Goal: Task Accomplishment & Management: Complete application form

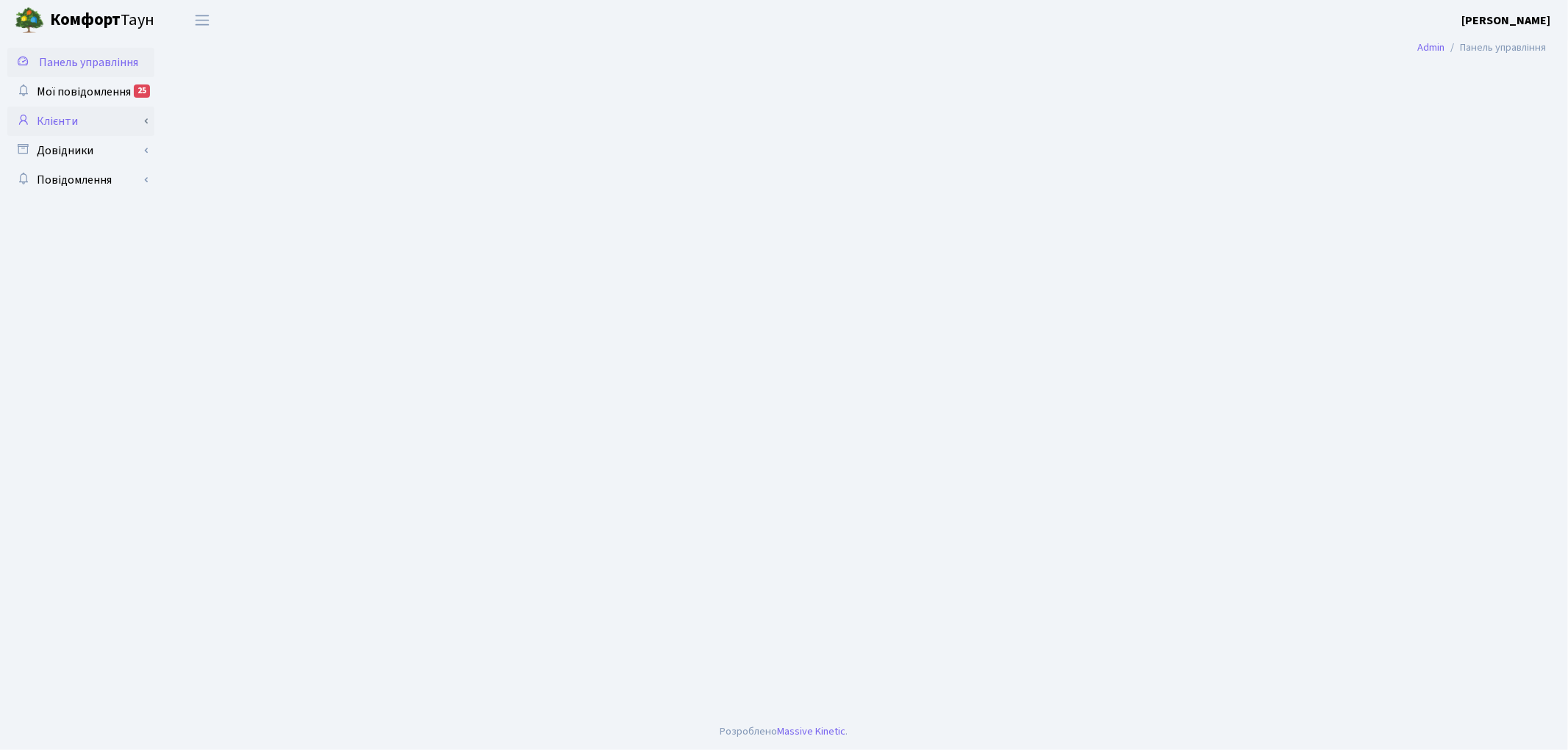
click at [94, 124] on link "Клієнти" at bounding box center [81, 121] width 147 height 30
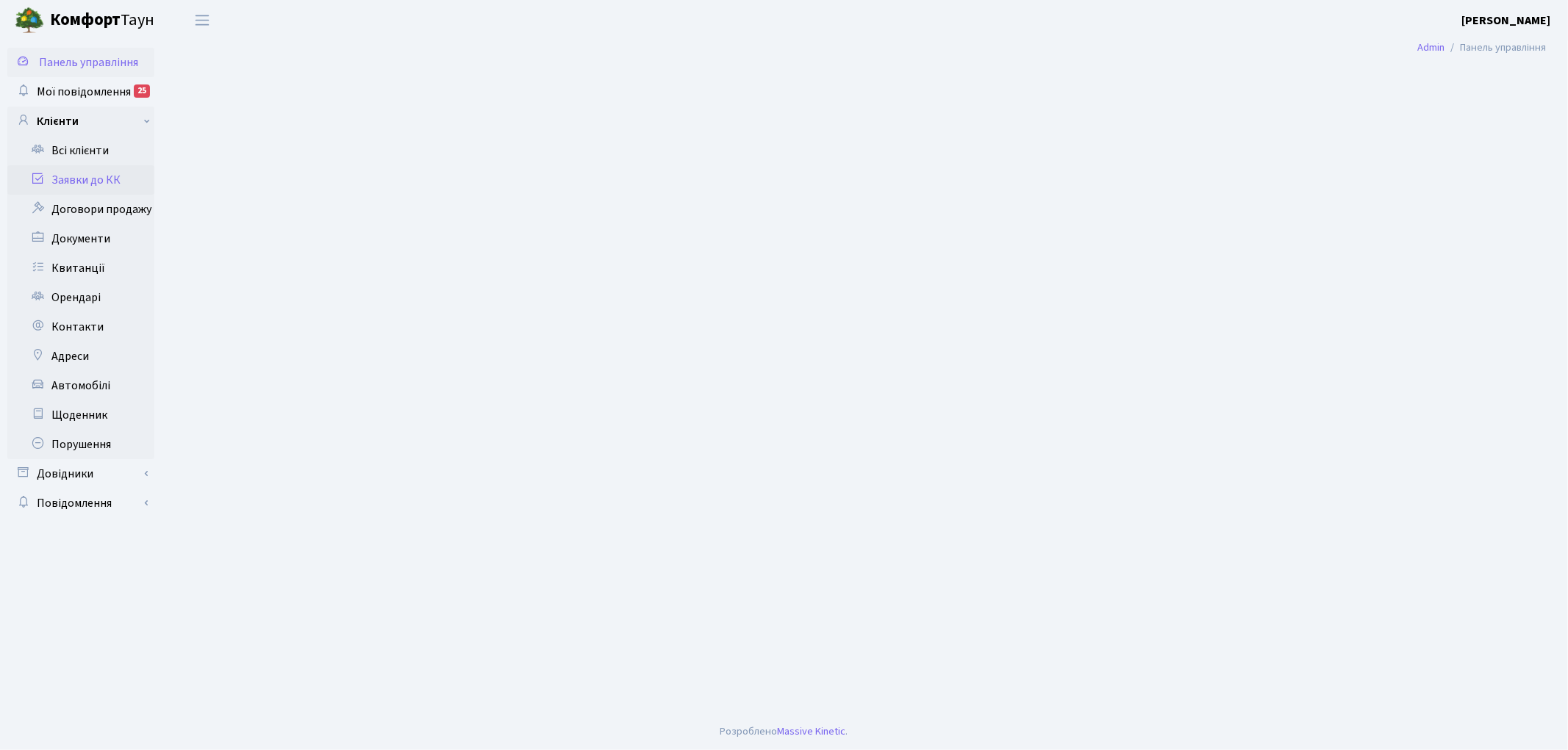
click at [107, 183] on link "Заявки до КК" at bounding box center [81, 180] width 147 height 30
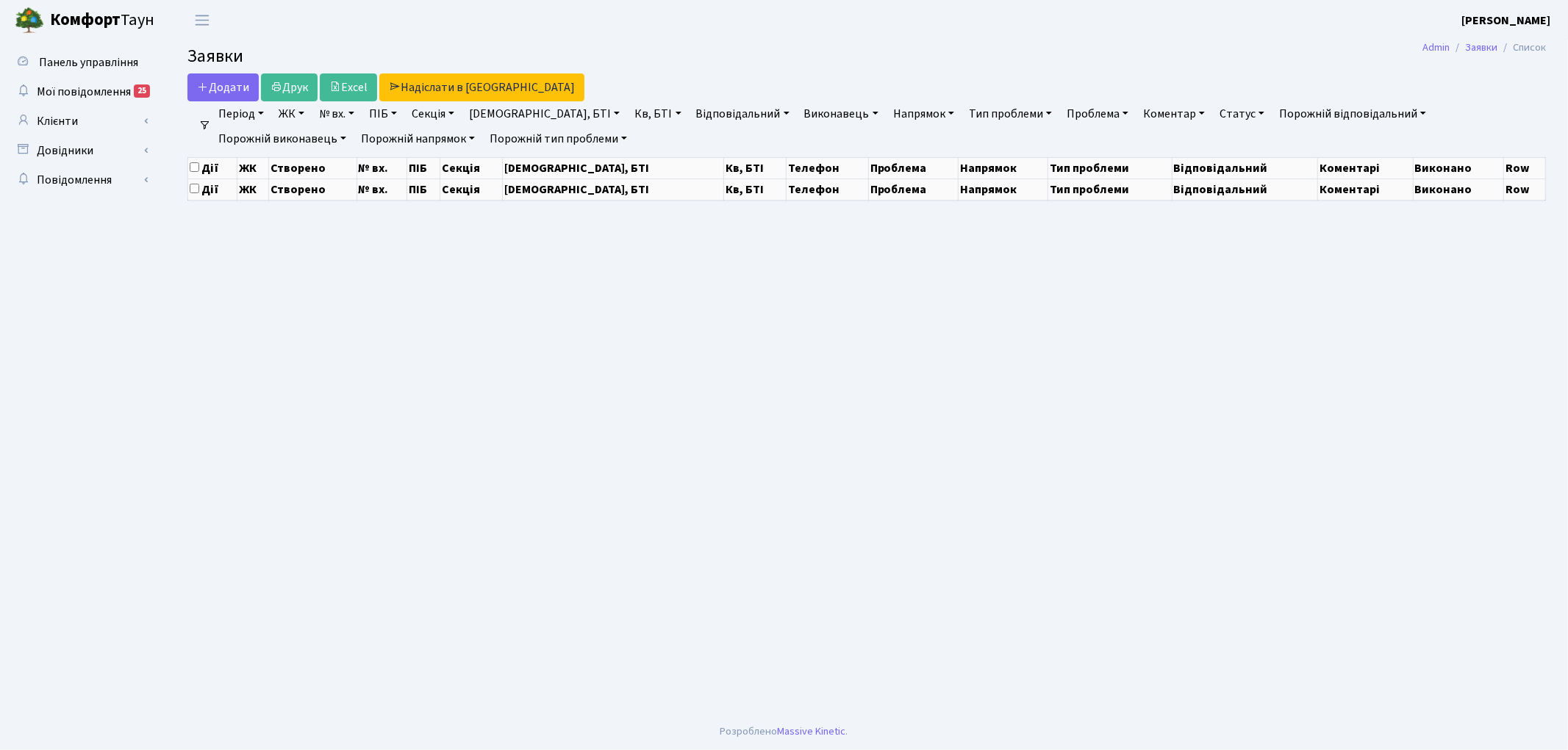
select select "25"
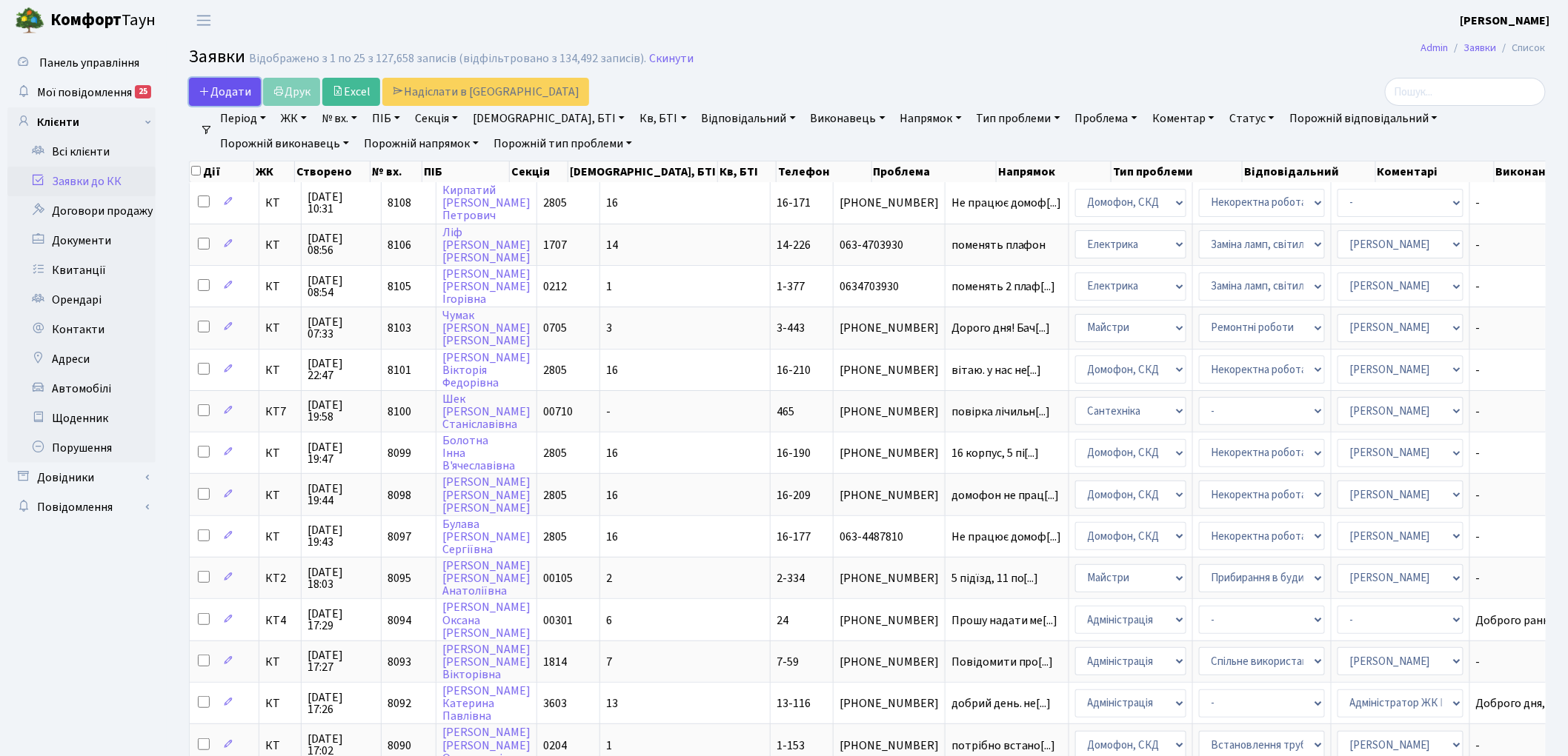
click at [222, 95] on span "Додати" at bounding box center [225, 92] width 52 height 16
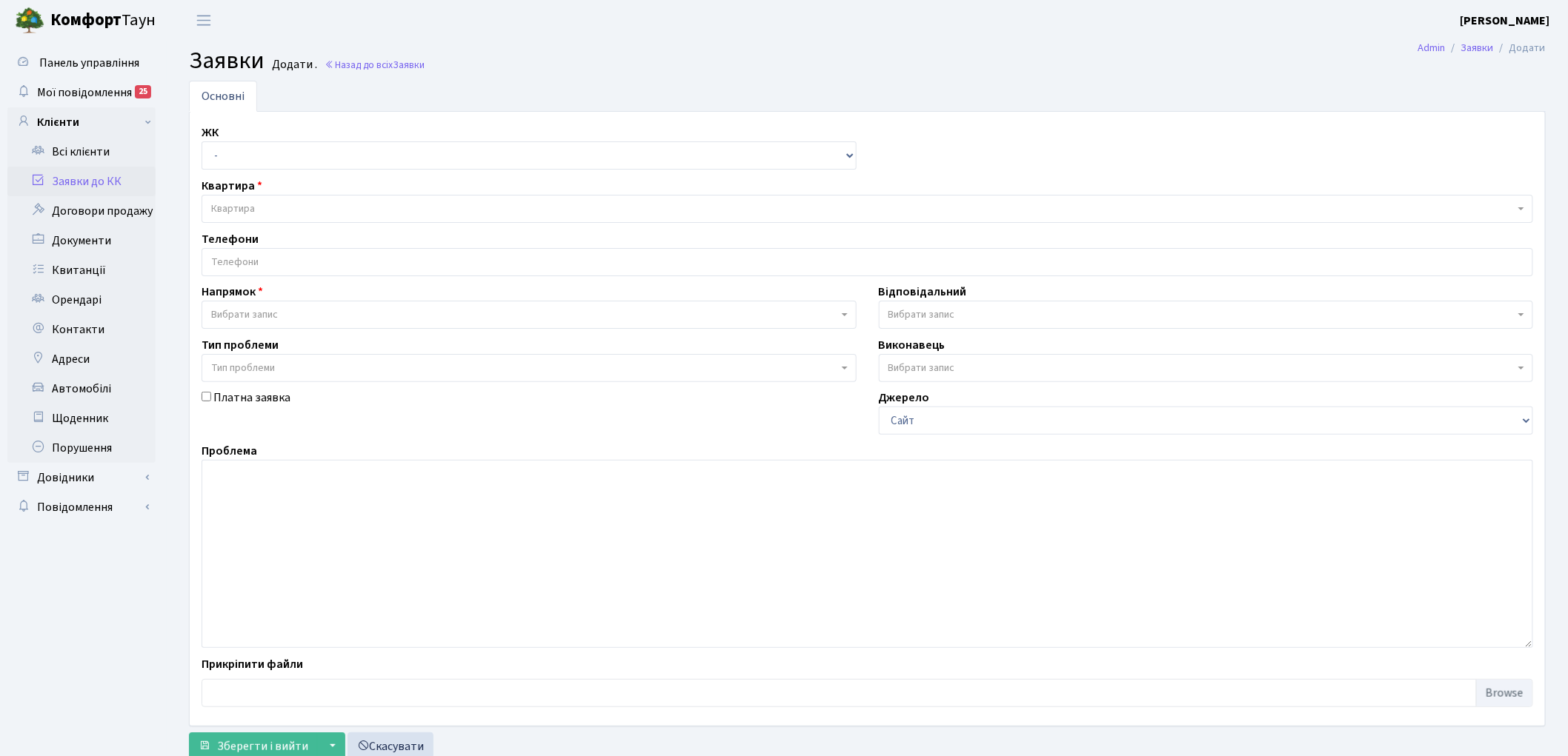
click at [235, 139] on div "ЖК - КТ, вул. Регенераторна, 4 КТ2, просп. Соборності, 17 КТ3, вул. Березнева, …" at bounding box center [529, 146] width 677 height 46
drag, startPoint x: 235, startPoint y: 143, endPoint x: 246, endPoint y: 168, distance: 27.3
click at [235, 143] on select "- КТ, вул. Регенераторна, 4 КТ2, просп. Соборності, 17 КТ3, вул. Березнева, 16 …" at bounding box center [529, 155] width 655 height 28
select select "271"
click at [201, 142] on select "- КТ, вул. Регенераторна, 4 КТ2, просп. Соборності, 17 КТ3, вул. Березнева, 16 …" at bounding box center [529, 155] width 655 height 28
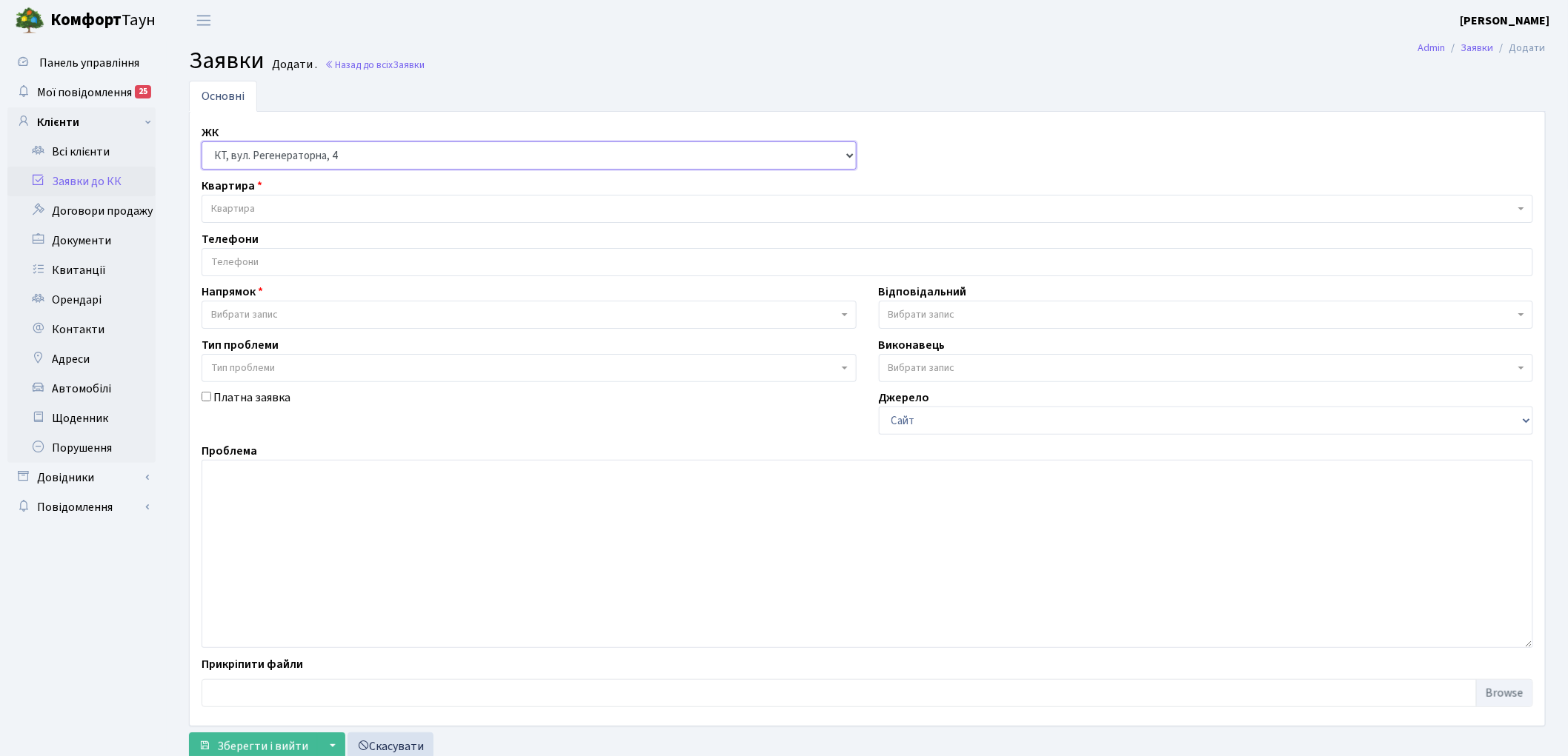
select select
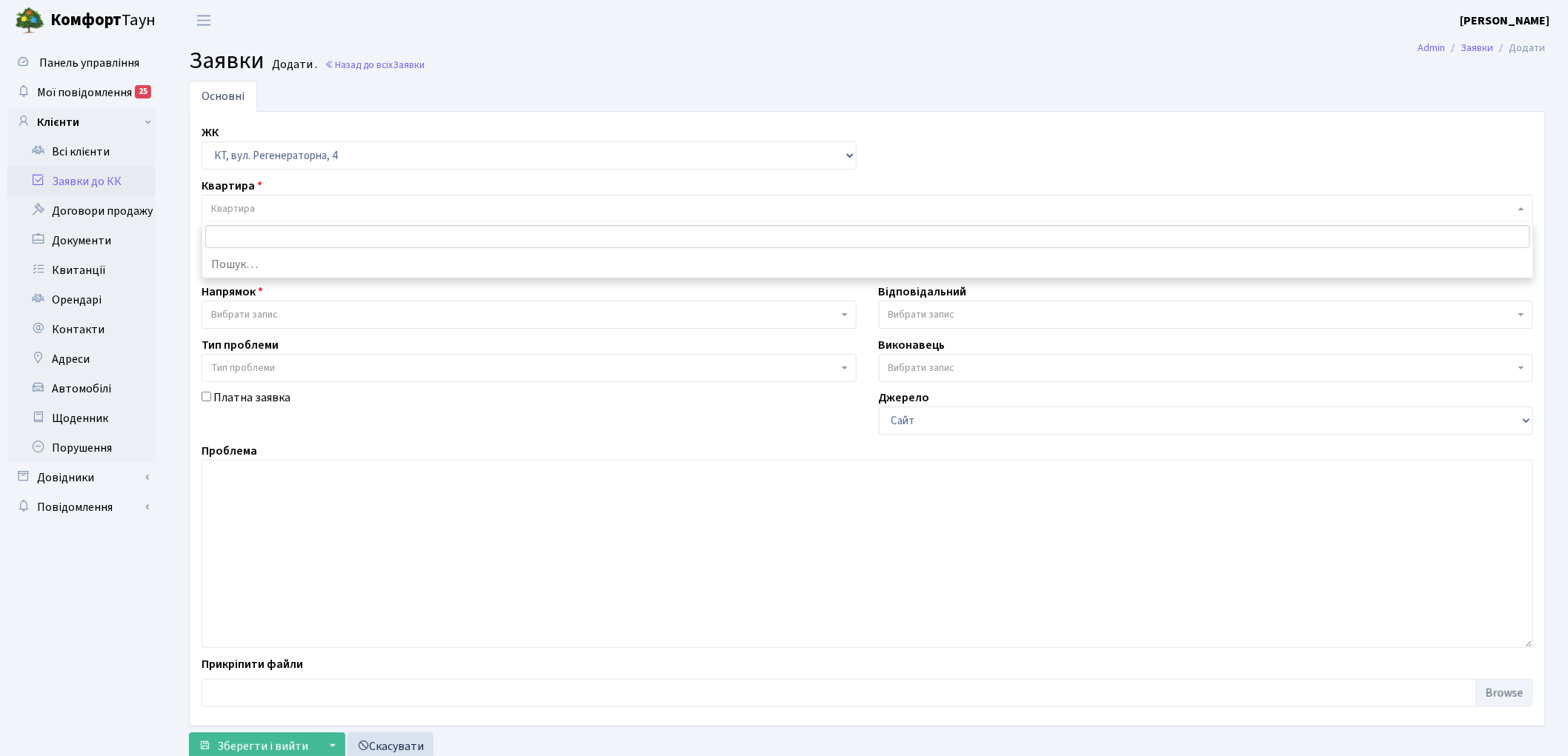
click at [264, 207] on span "Квартира" at bounding box center [863, 208] width 1304 height 14
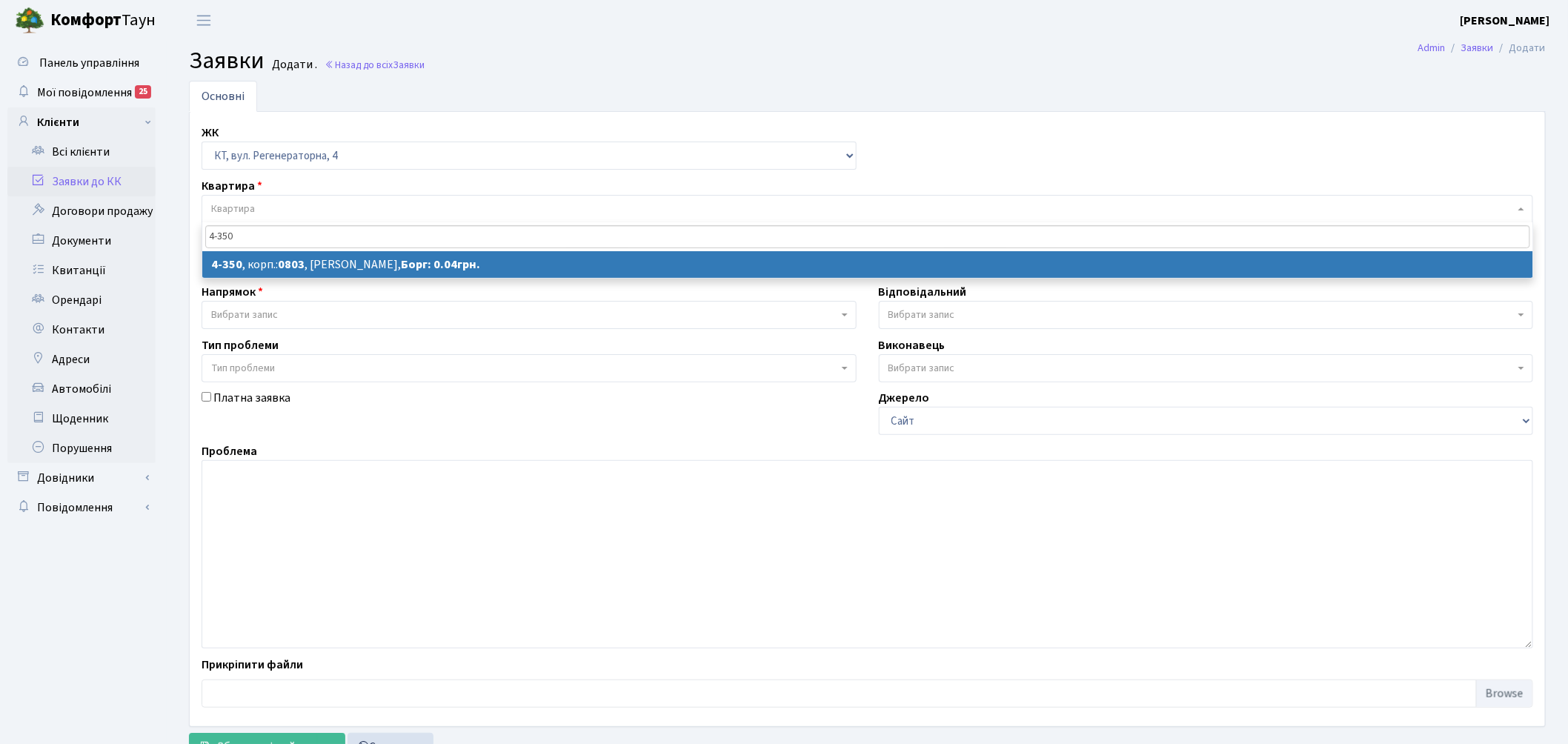
type input "4-350"
select select
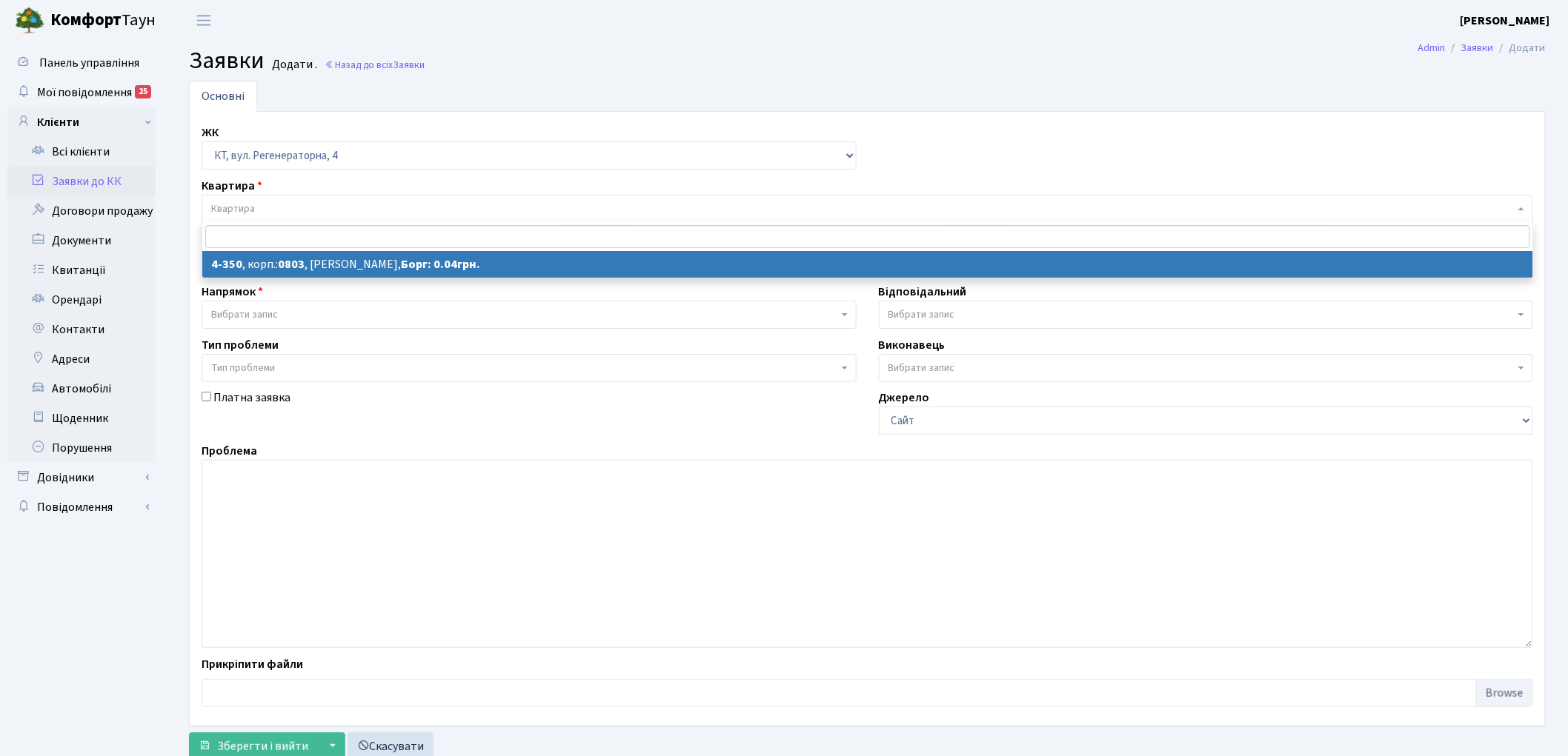
select select "1809"
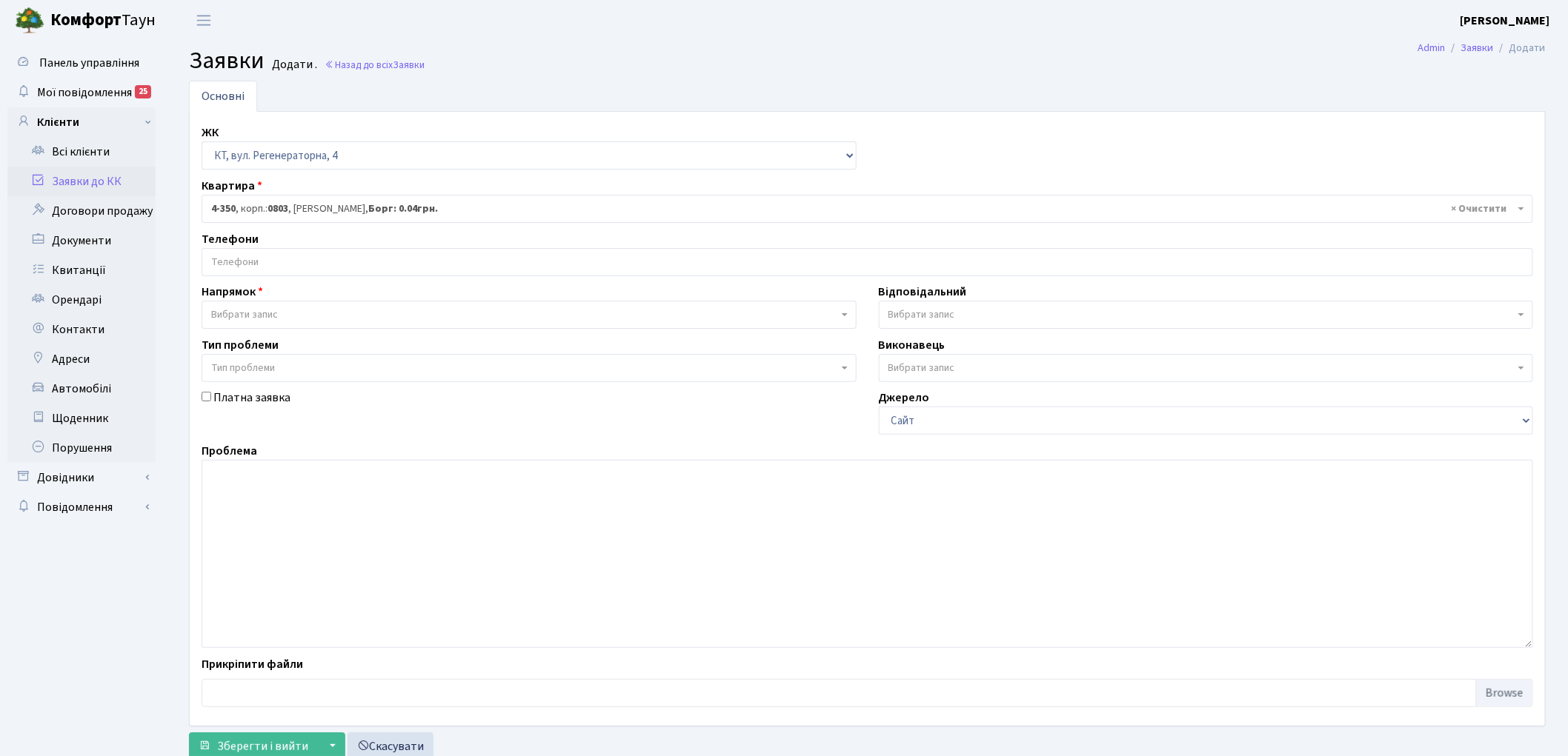
click at [347, 277] on div "ЖК - КТ, вул. Регенераторна, 4 КТ2, просп. Соборності, 17 КТ3, вул. Березнева, …" at bounding box center [868, 419] width 1354 height 590
click at [343, 268] on input "search" at bounding box center [867, 263] width 1330 height 27
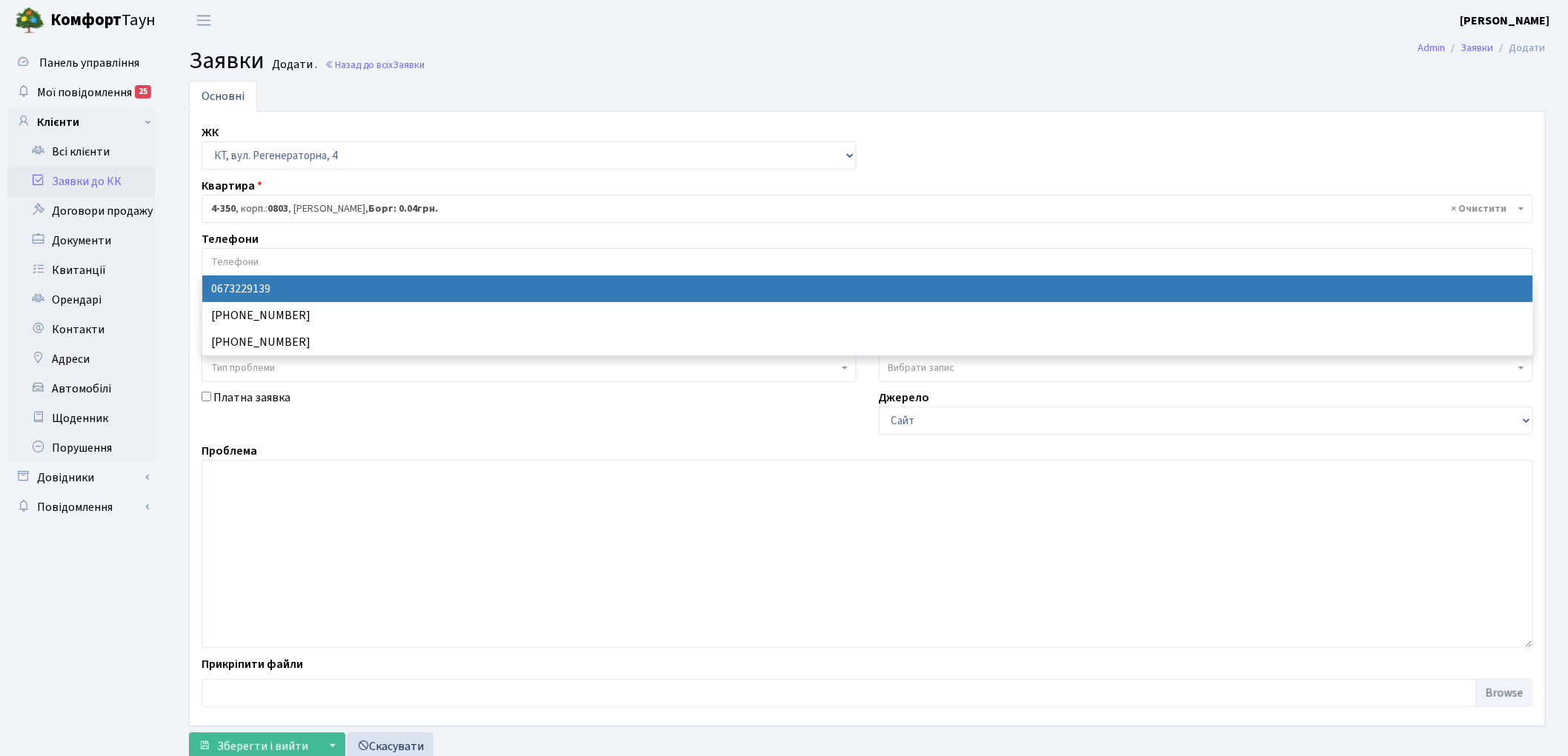
select select "74681"
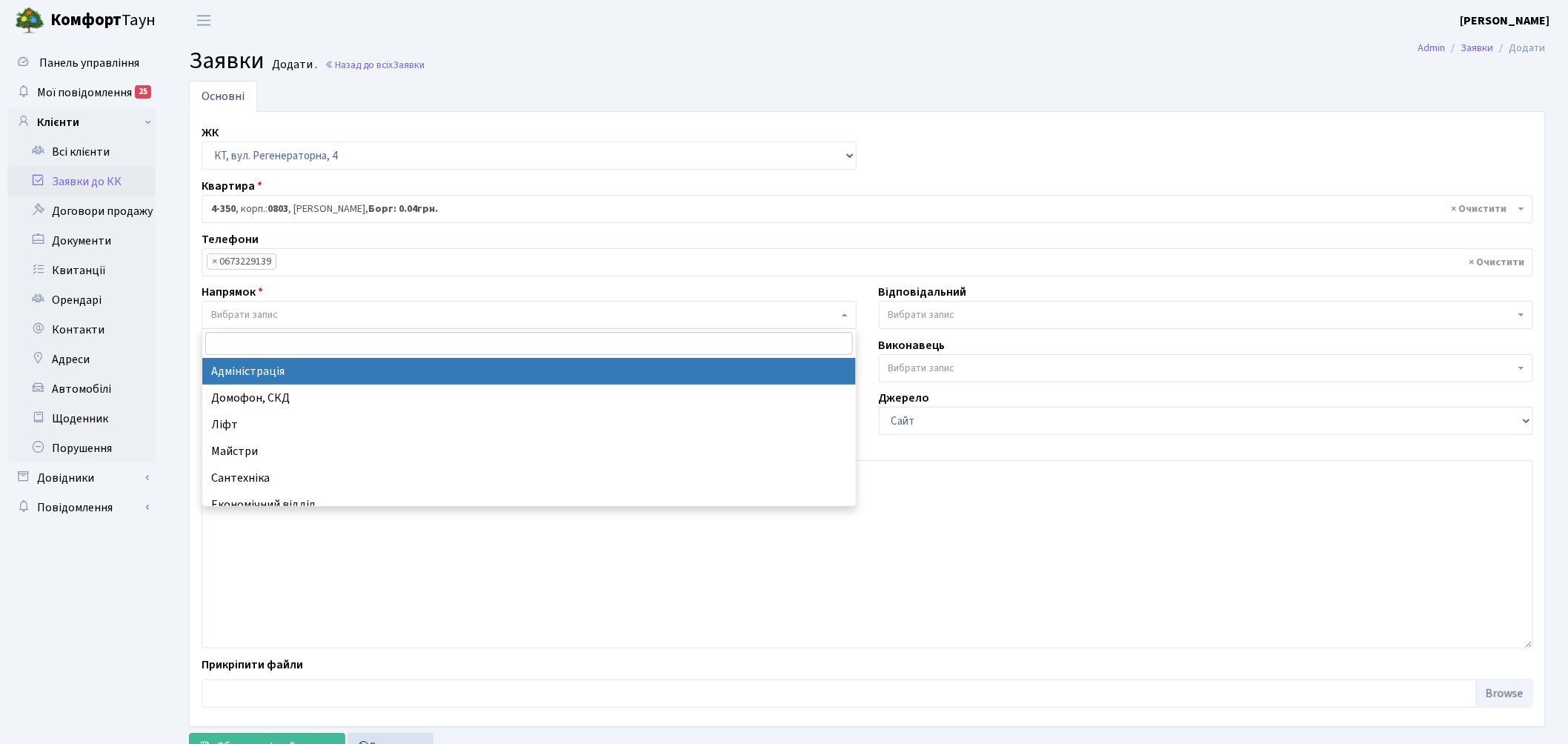
click at [337, 301] on span "Вибрати запис" at bounding box center [529, 314] width 655 height 28
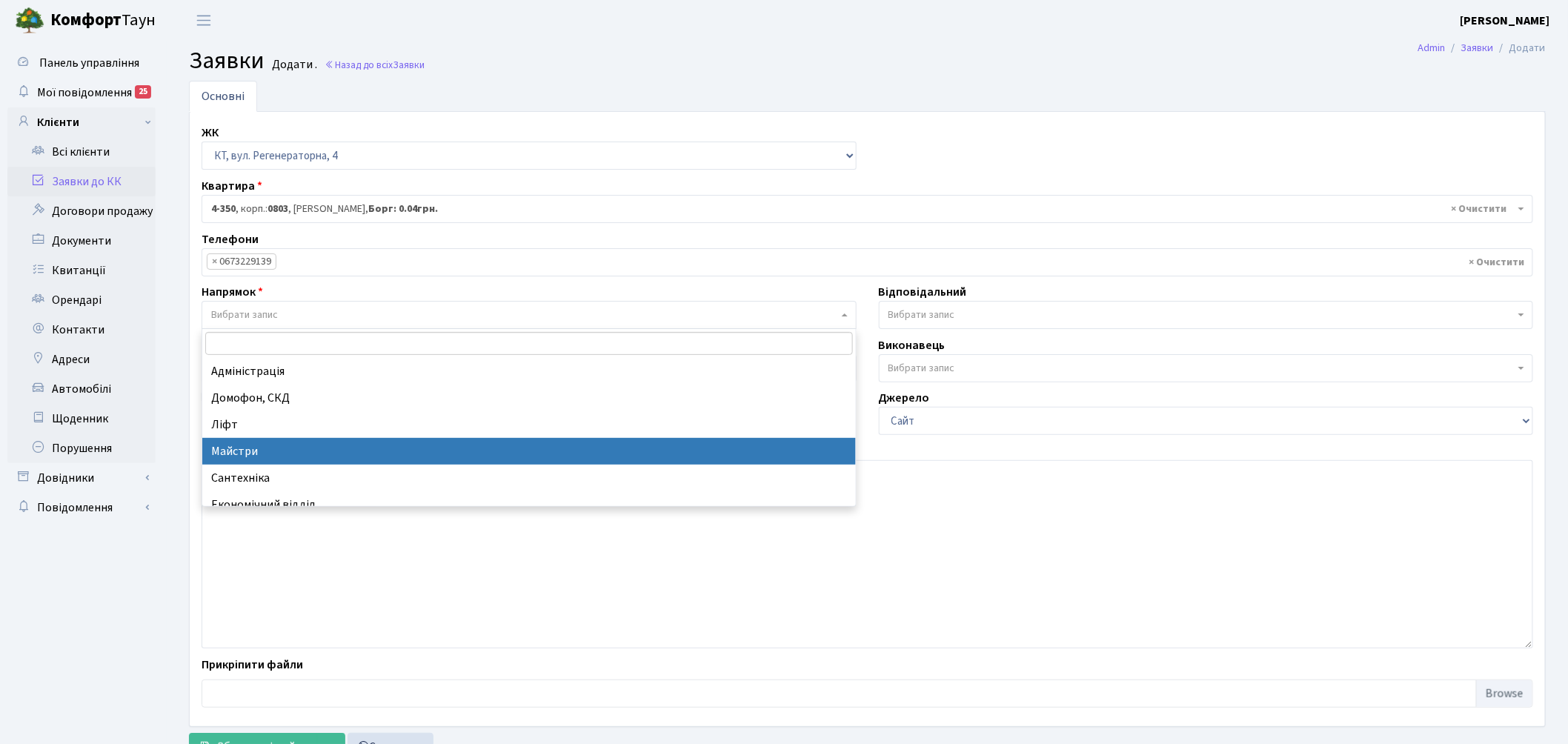
select select "1"
select select
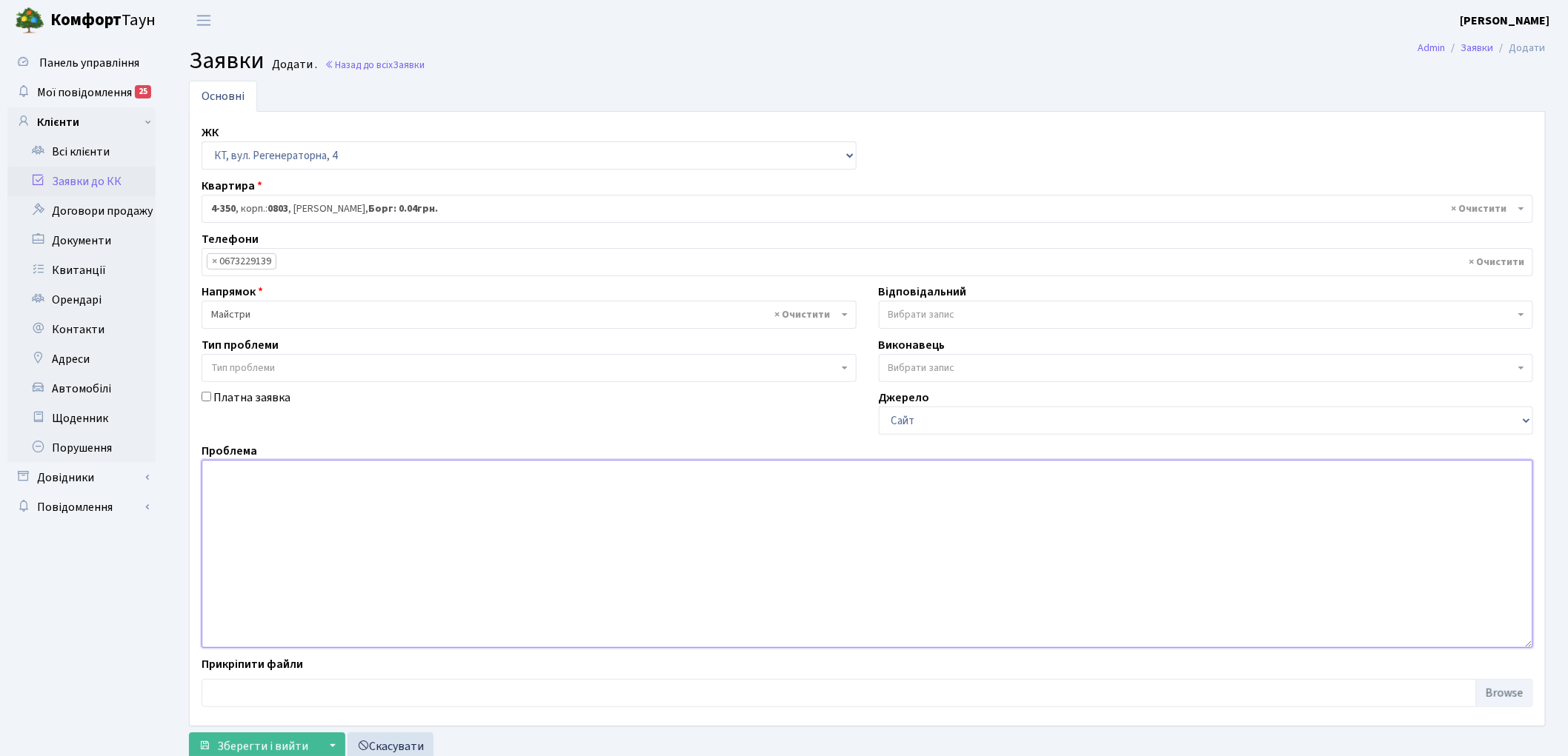
click at [329, 527] on textarea at bounding box center [867, 554] width 1331 height 188
type textarea "між 10,9 поверхом на рівні 6 поверху відірваний ливнеприймач"
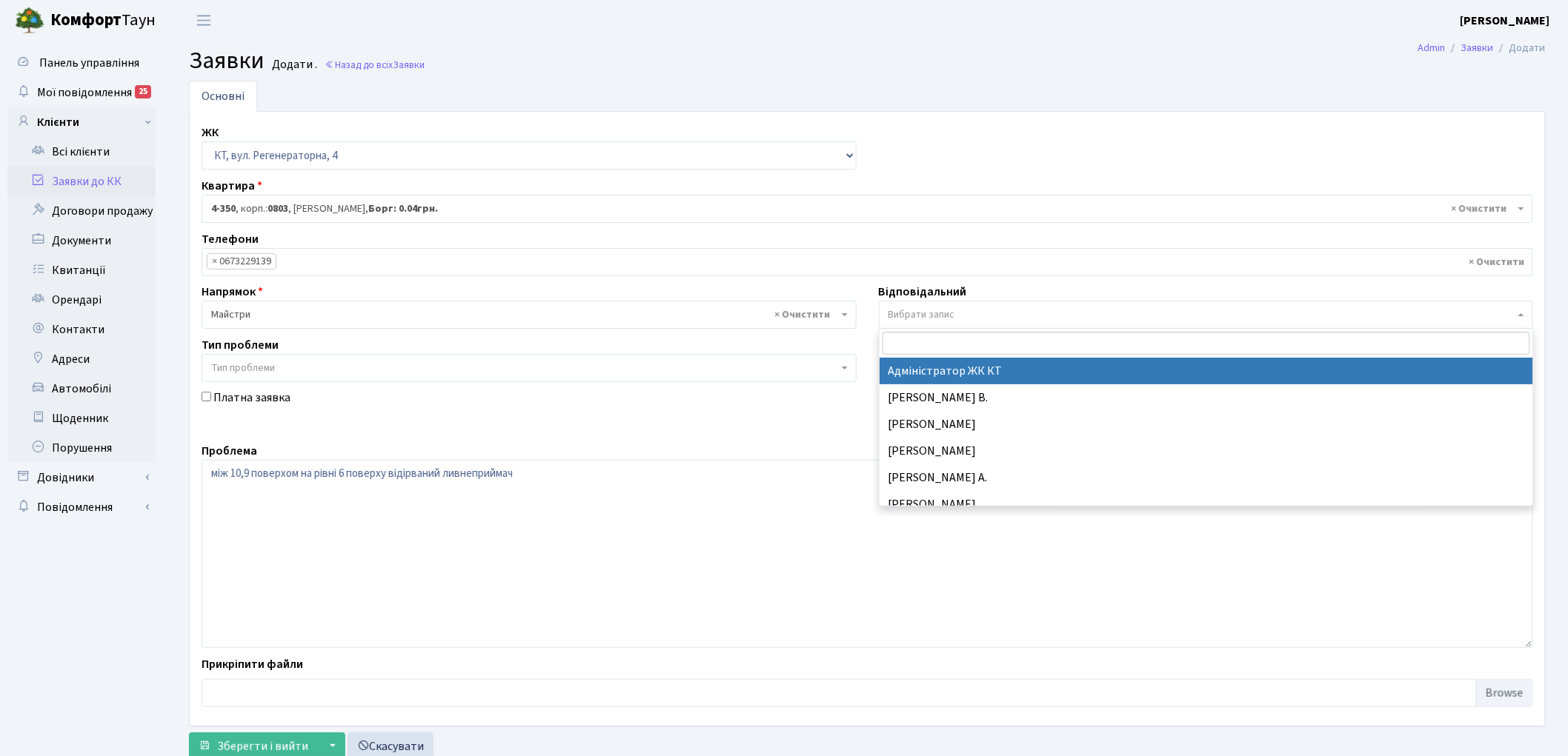
click at [926, 320] on span "Вибрати запис" at bounding box center [922, 315] width 67 height 14
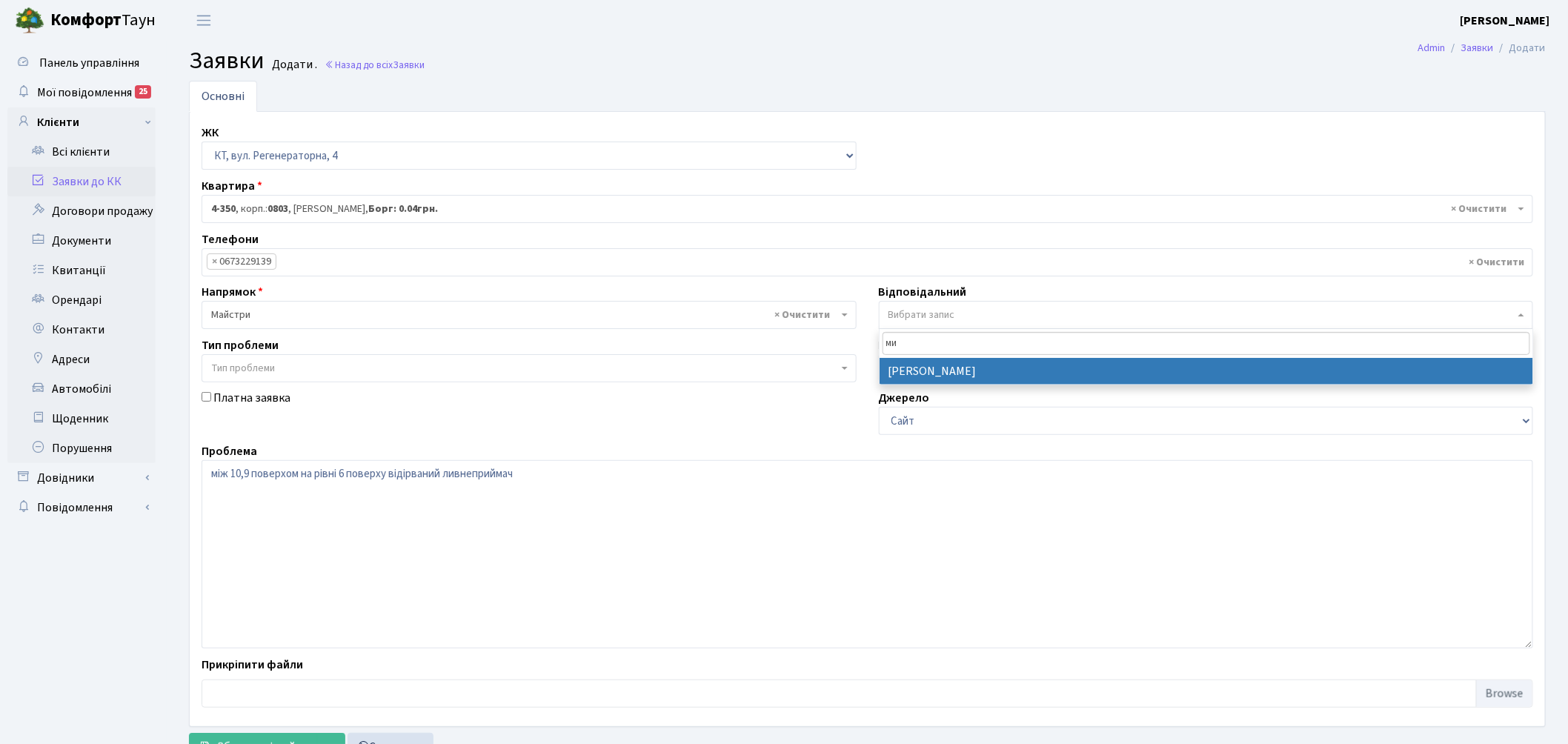
type input "ми"
click at [945, 386] on span "ми Микитенко І.В." at bounding box center [1206, 357] width 655 height 56
select select "25"
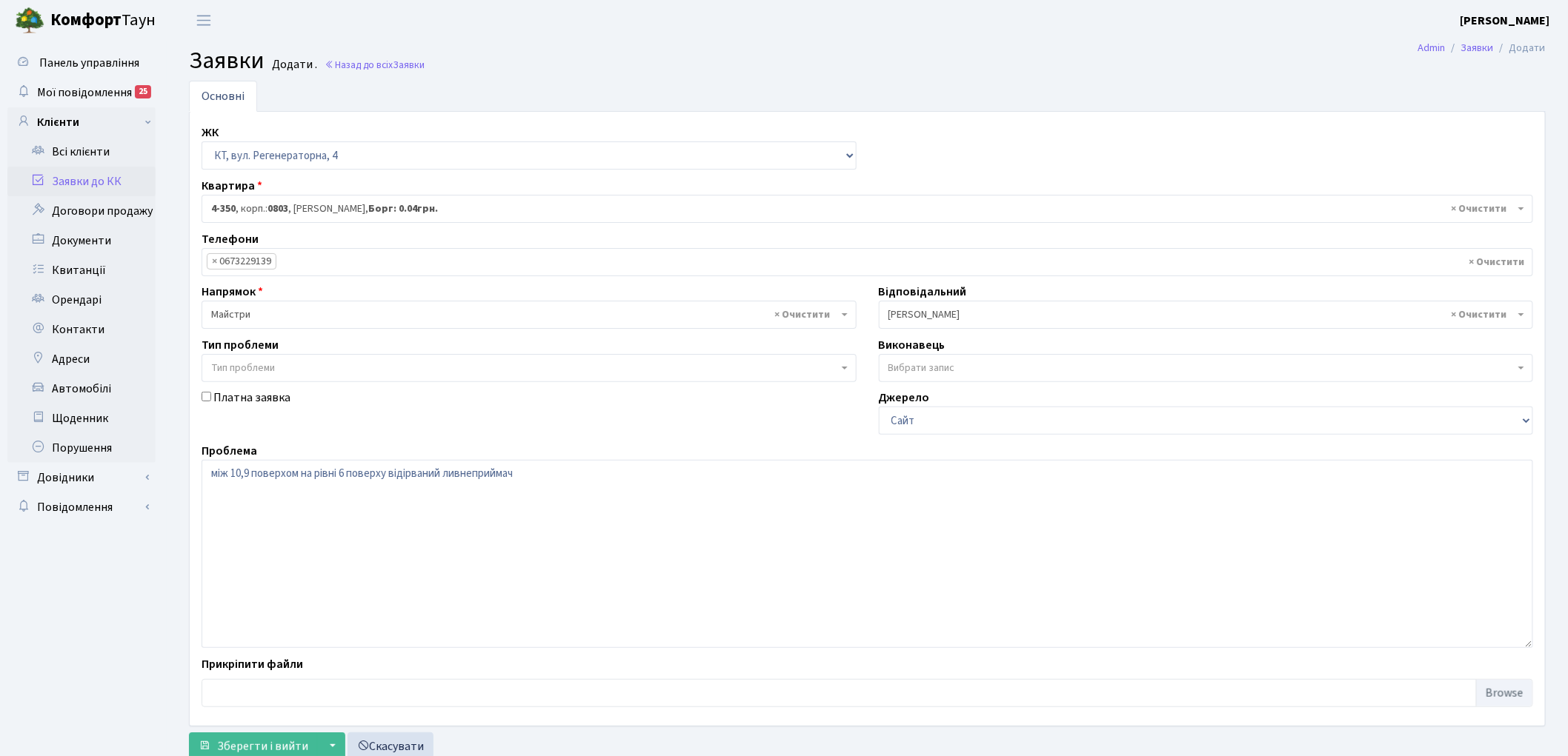
scroll to position [49, 0]
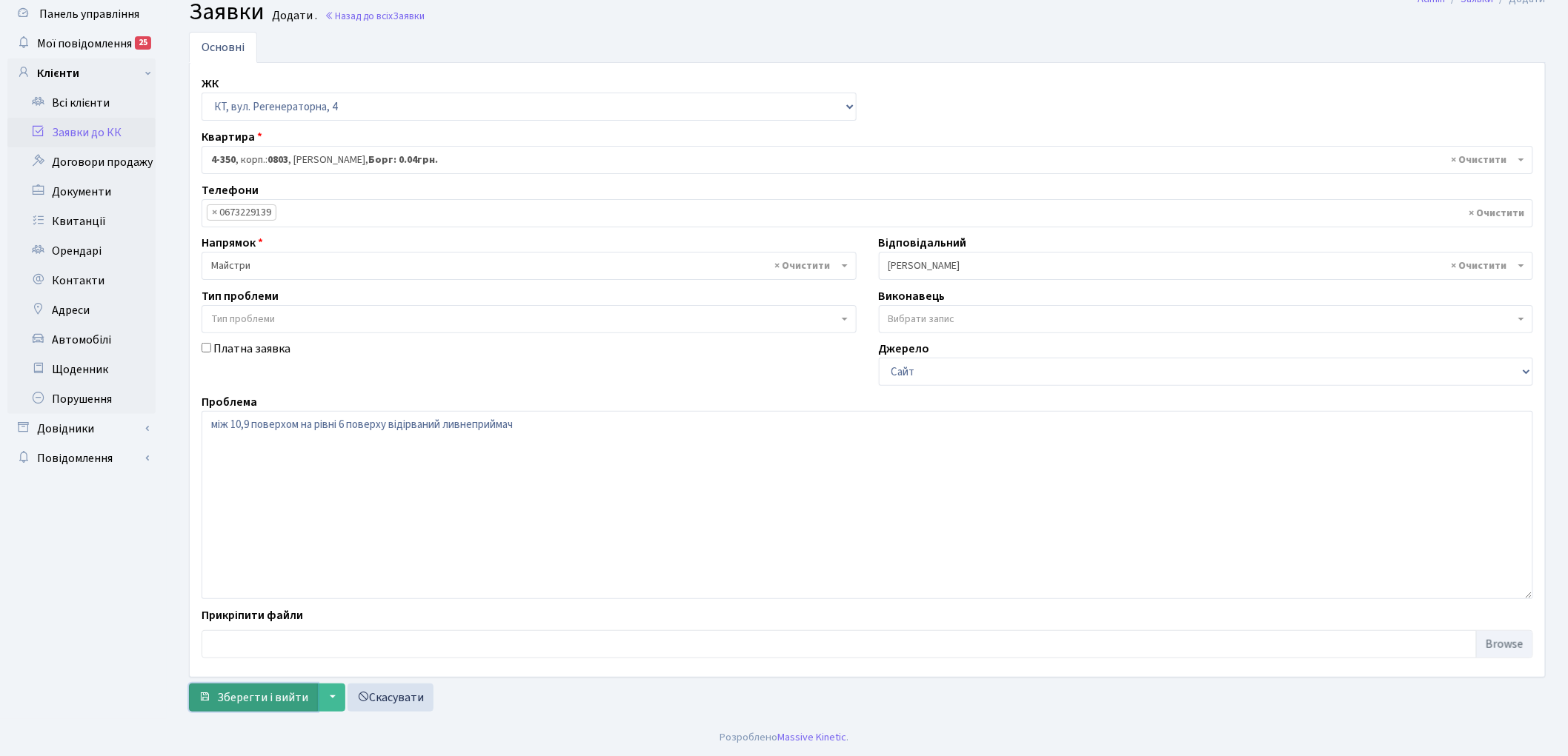
click at [261, 699] on span "Зберегти і вийти" at bounding box center [262, 697] width 91 height 16
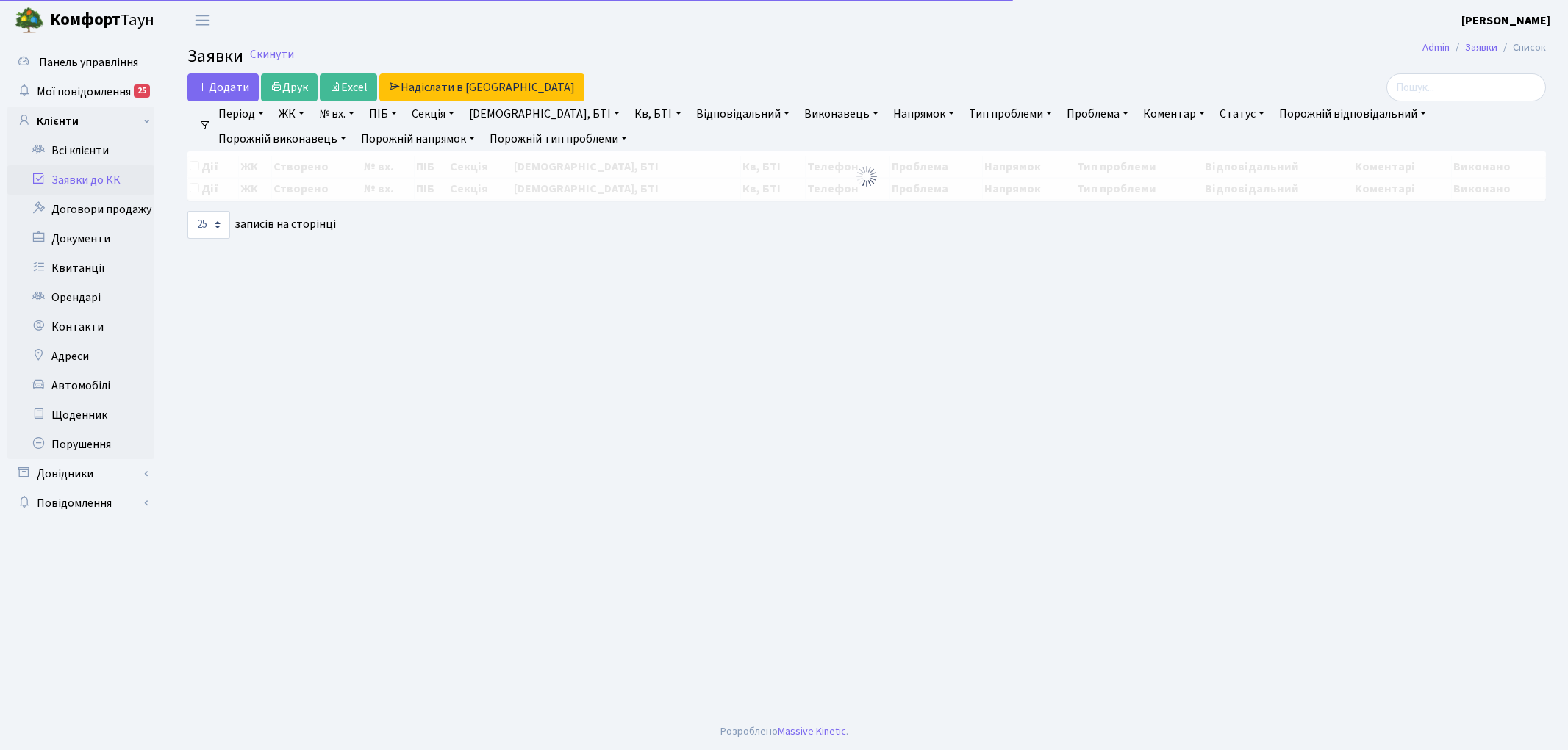
select select "25"
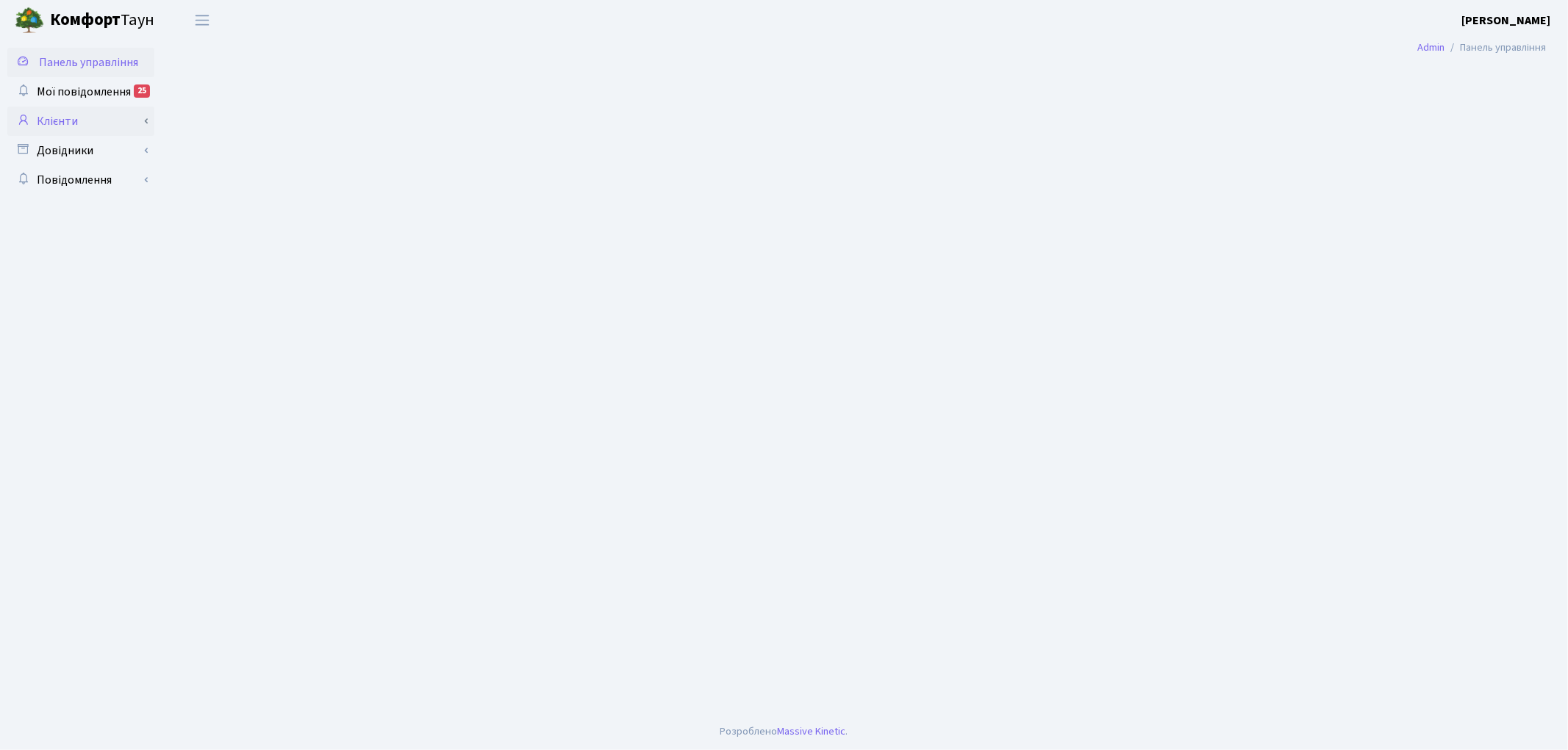
click at [90, 121] on link "Клієнти" at bounding box center [81, 121] width 147 height 30
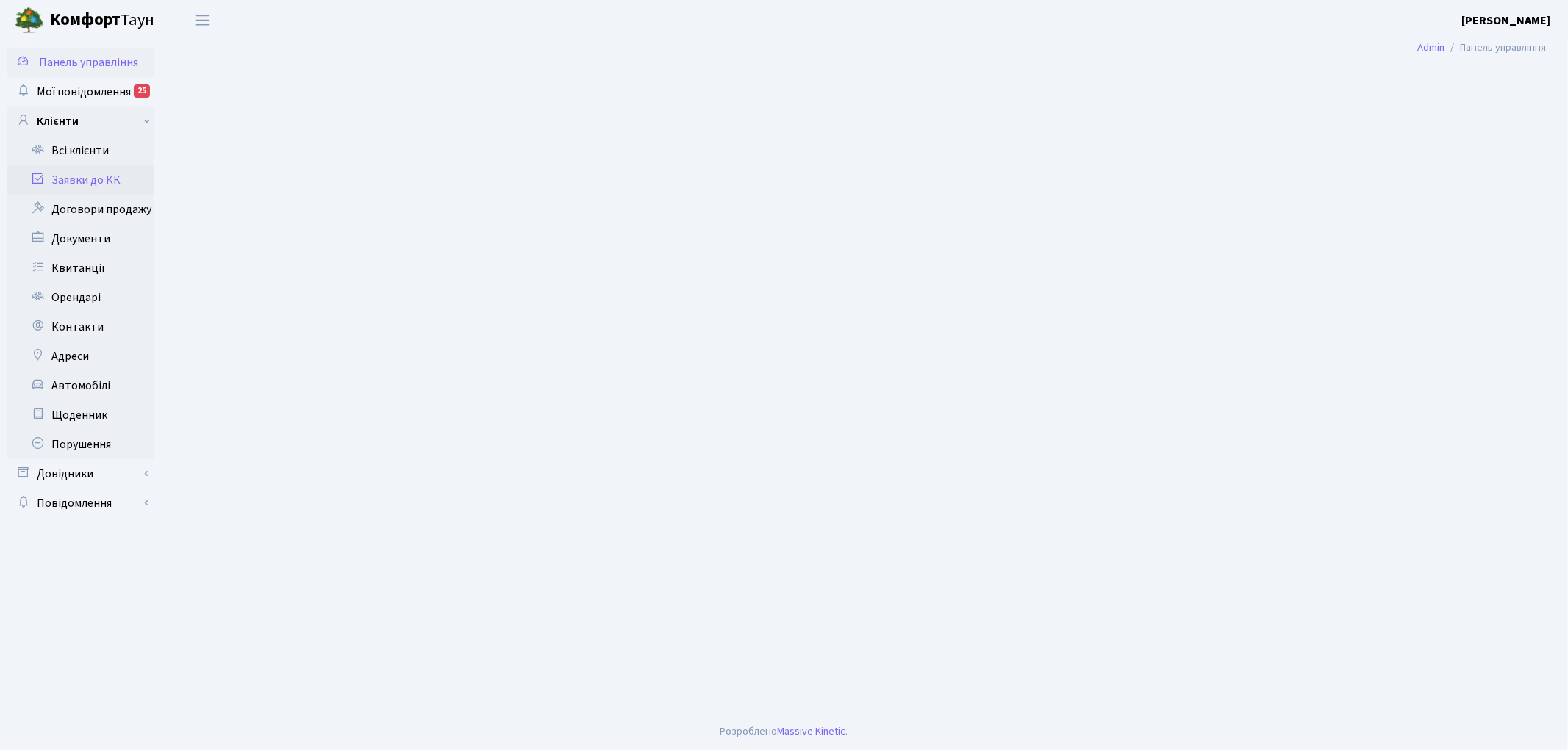
click at [74, 178] on link "Заявки до КК" at bounding box center [81, 180] width 147 height 30
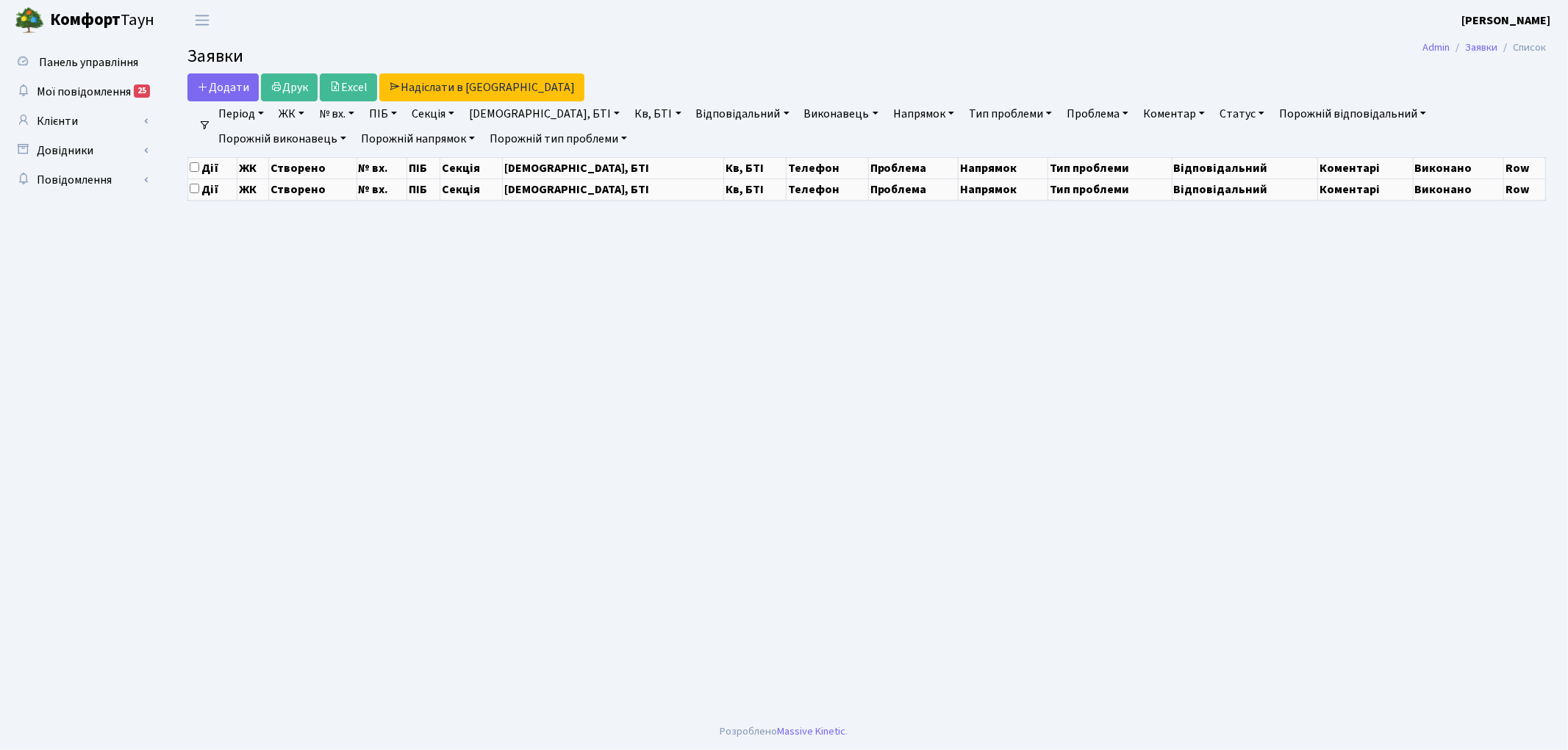
select select "25"
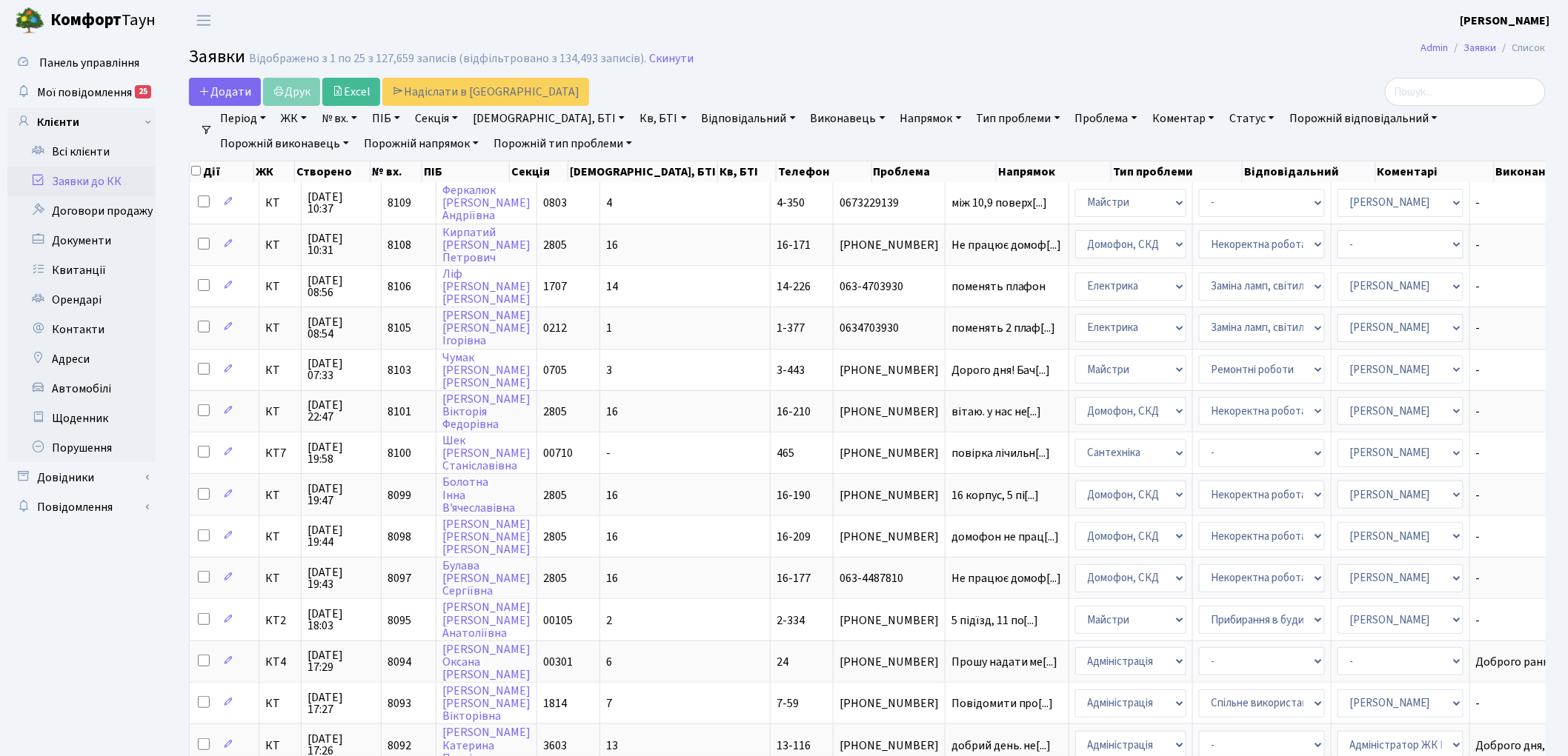
click at [113, 187] on link "Заявки до КК" at bounding box center [81, 181] width 148 height 30
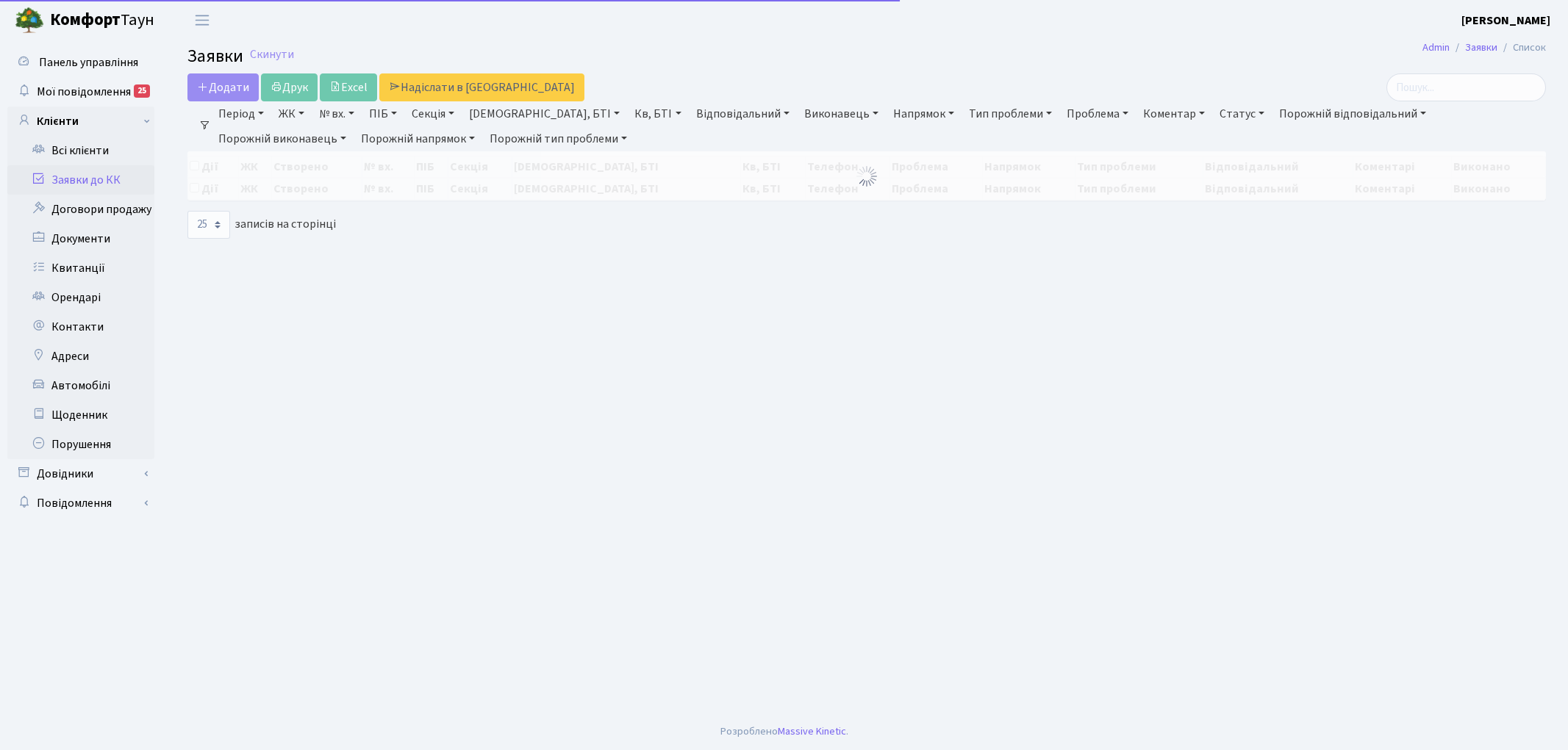
select select "25"
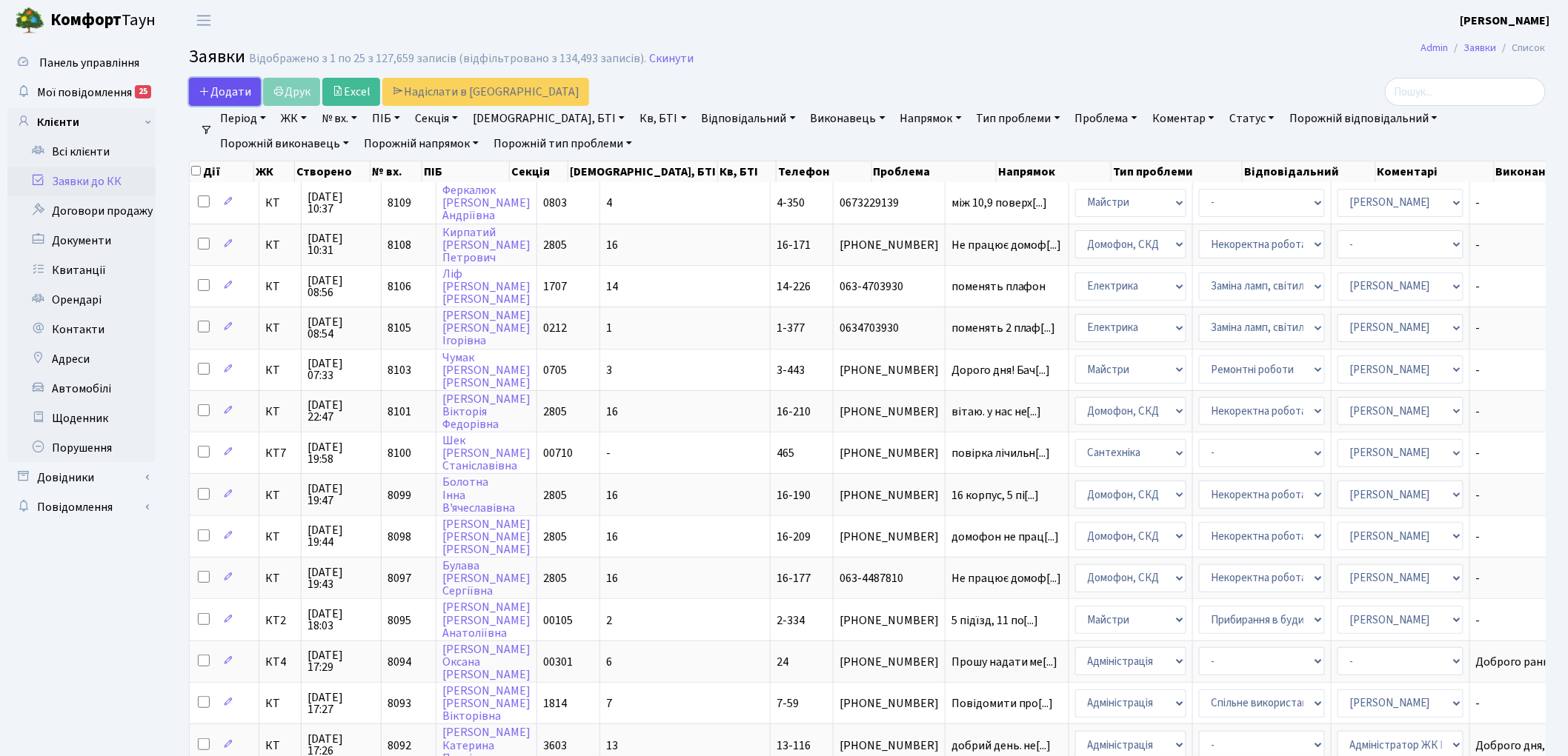
click at [190, 94] on link "Додати" at bounding box center [225, 91] width 72 height 28
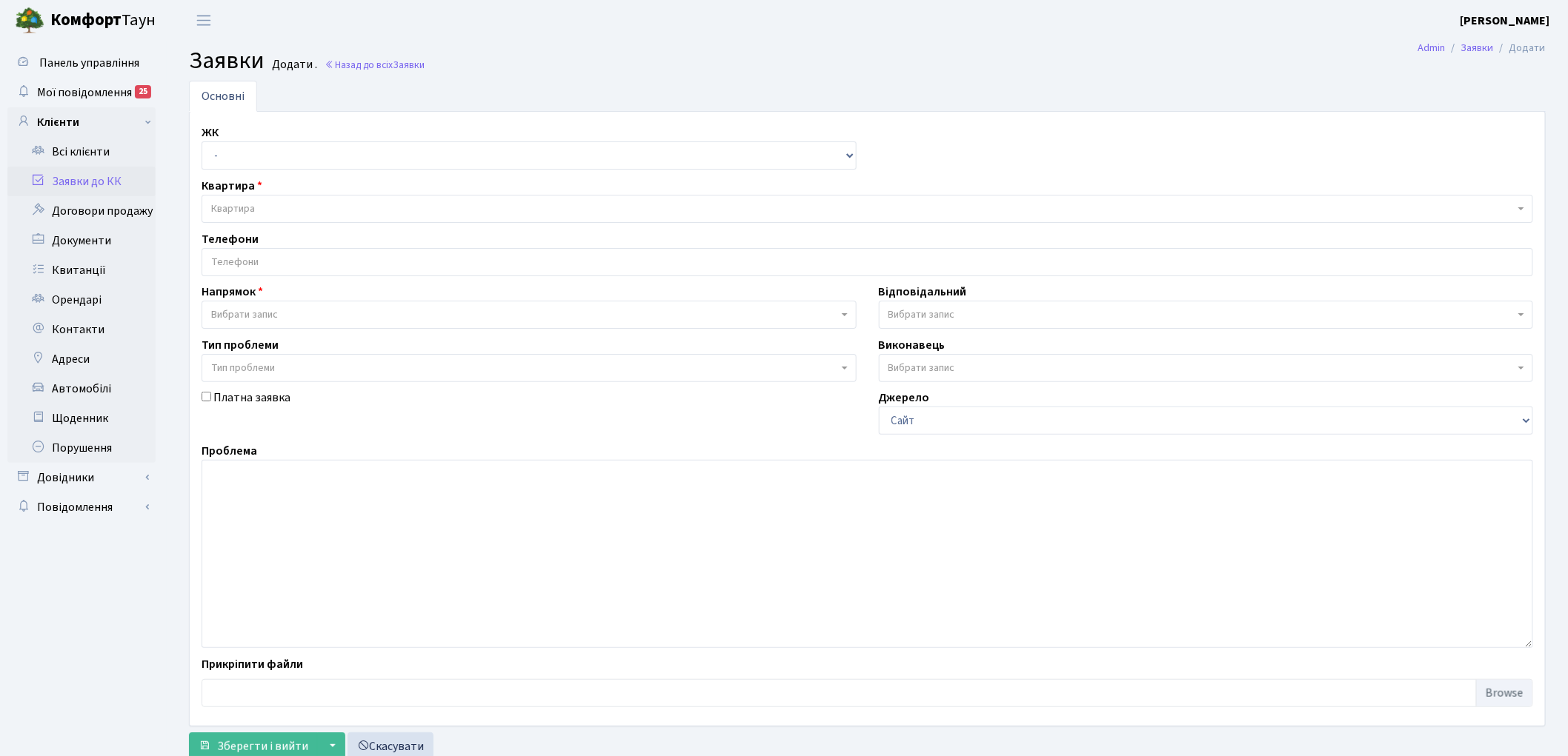
click at [85, 182] on link "Заявки до КК" at bounding box center [81, 181] width 148 height 30
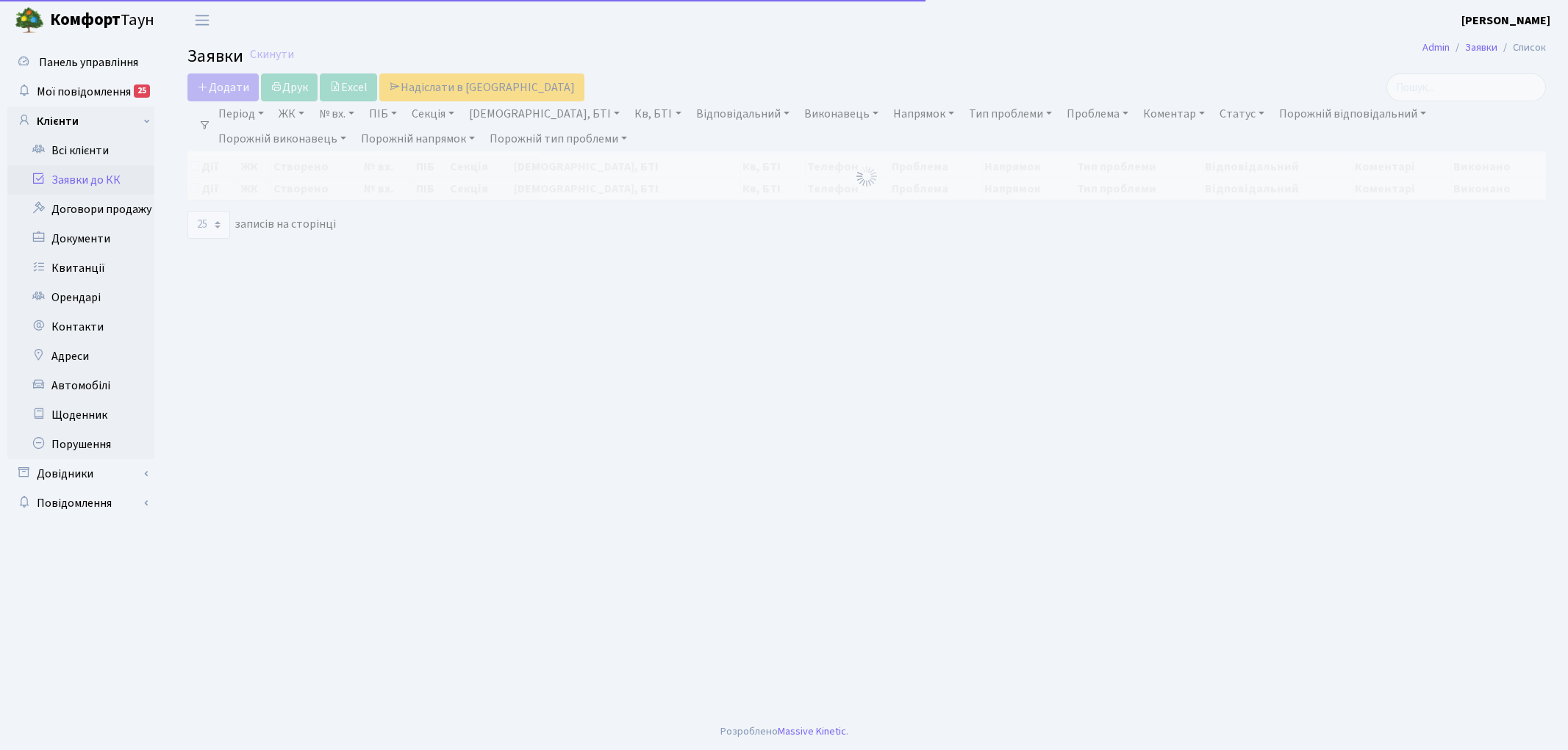
select select "25"
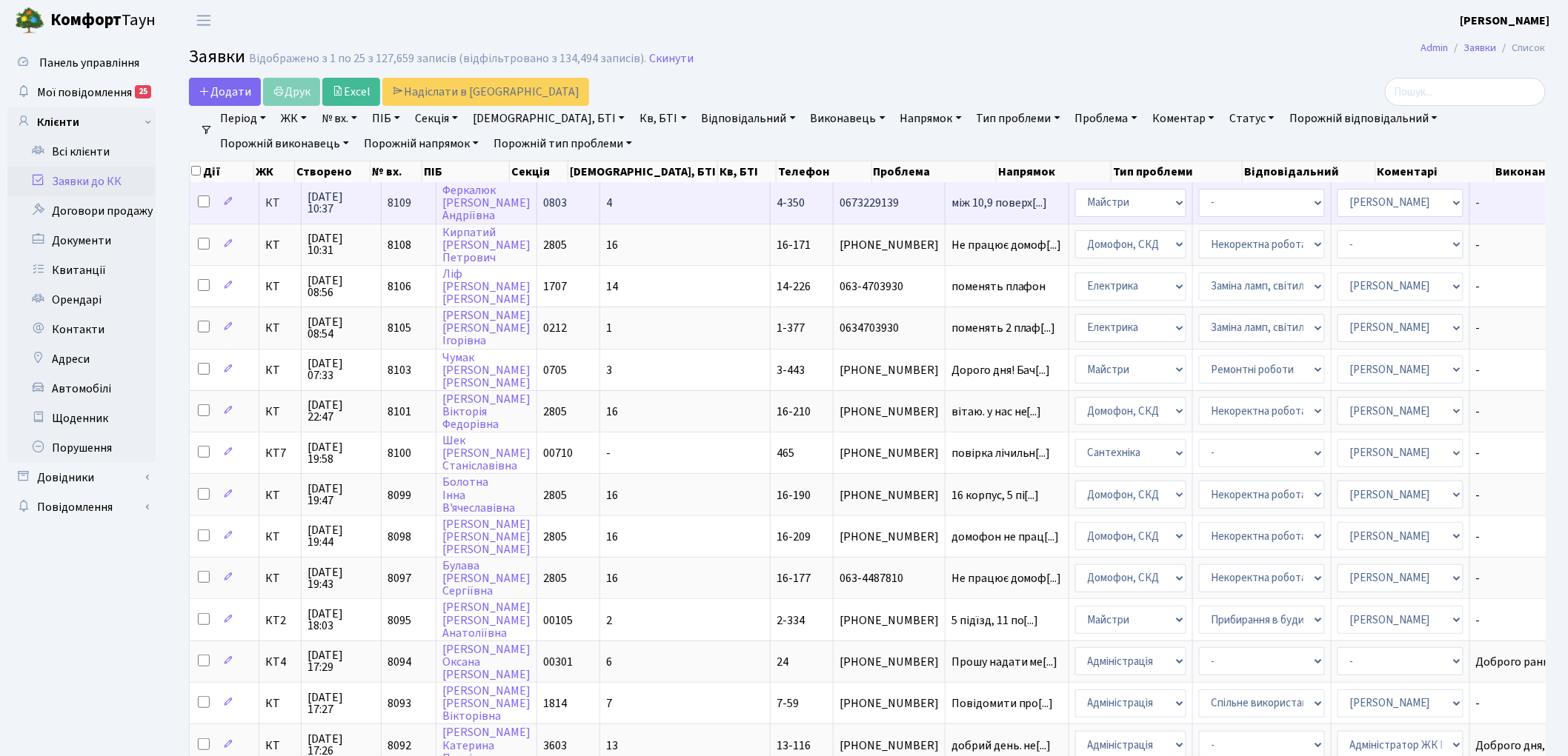
click at [270, 200] on span "КТ" at bounding box center [280, 202] width 30 height 12
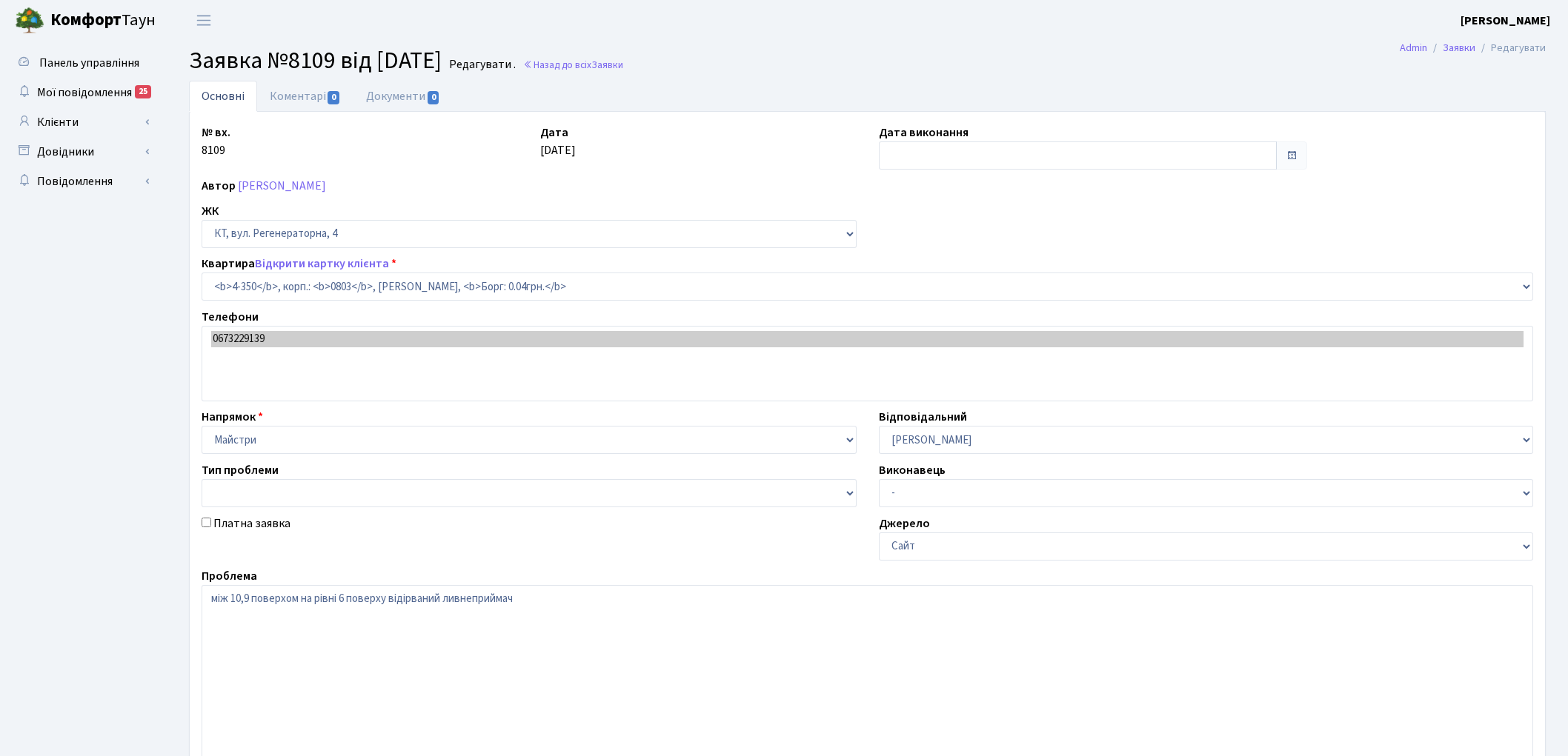
select select "1809"
